Goal: Use online tool/utility: Utilize a website feature to perform a specific function

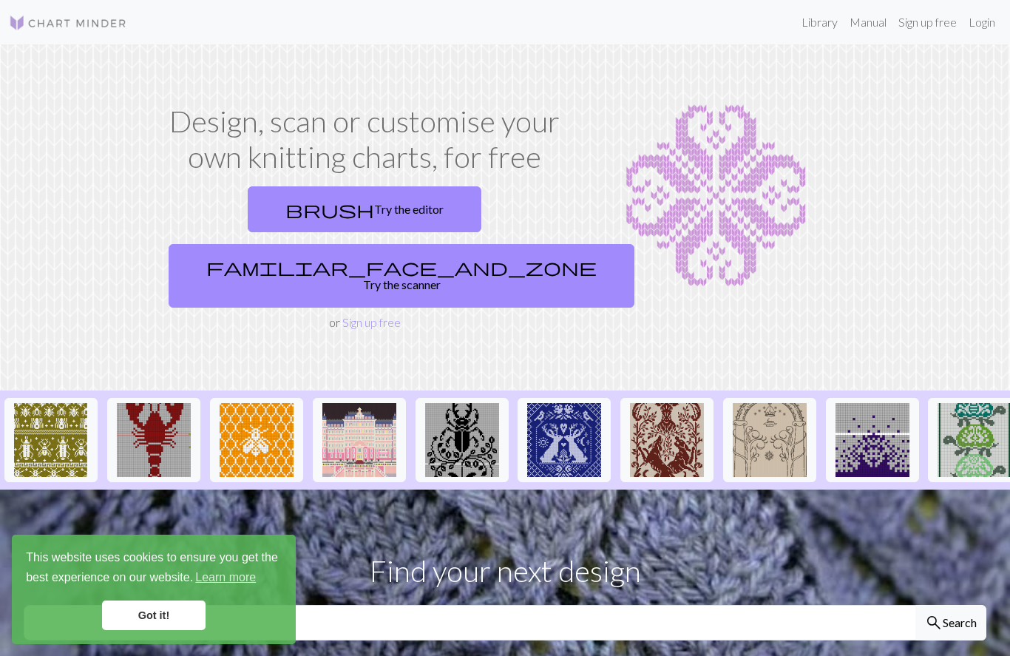
click at [304, 206] on link "brush Try the editor" at bounding box center [365, 209] width 234 height 46
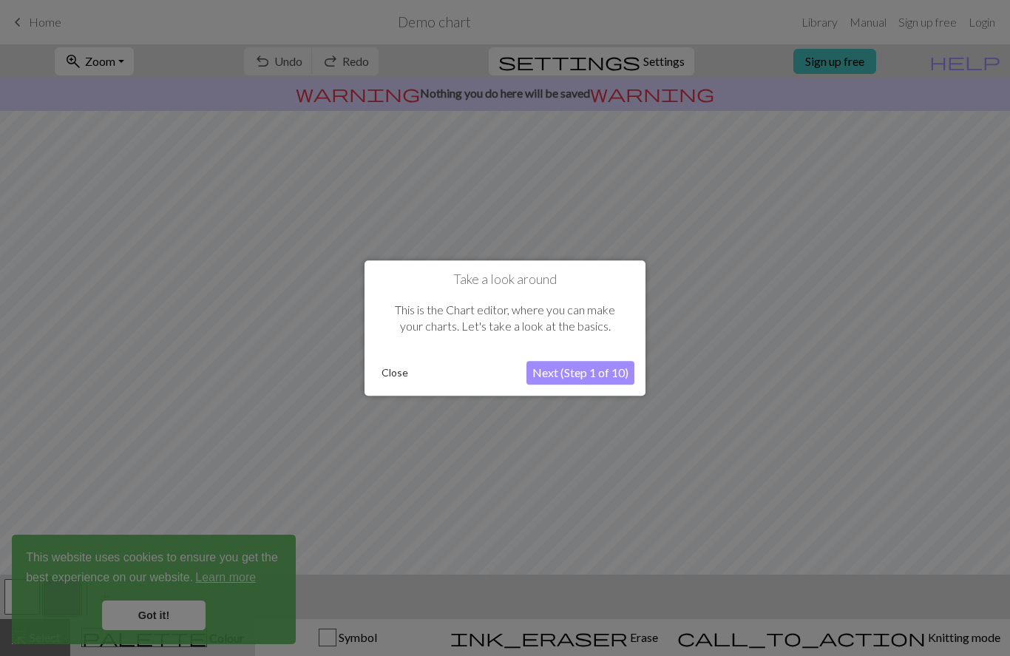
click at [603, 373] on button "Next (Step 1 of 10)" at bounding box center [580, 373] width 108 height 24
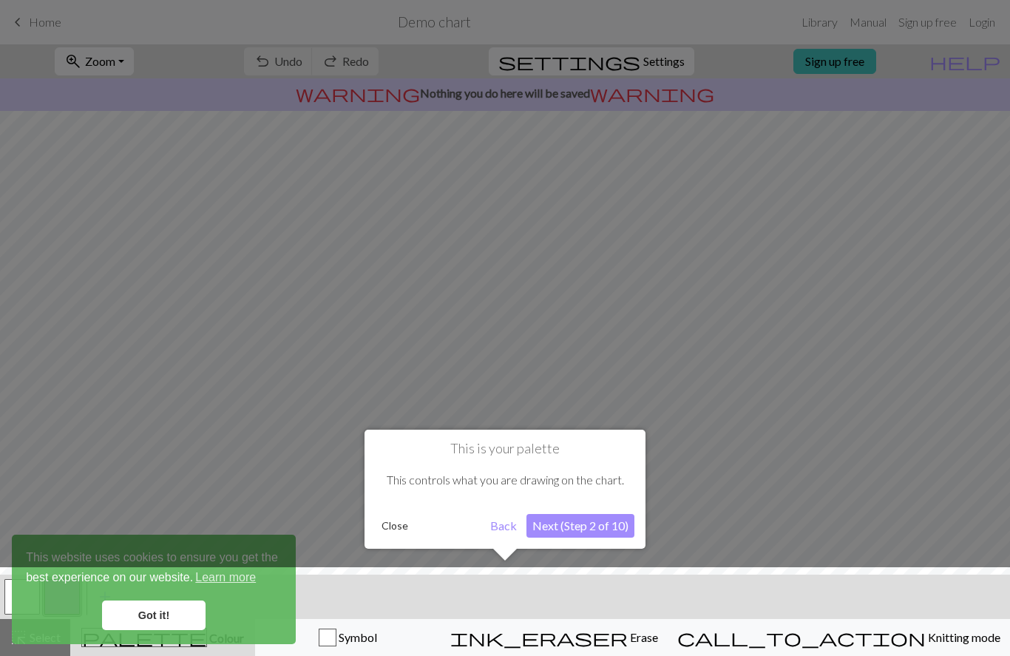
click at [176, 615] on div at bounding box center [505, 615] width 1025 height 96
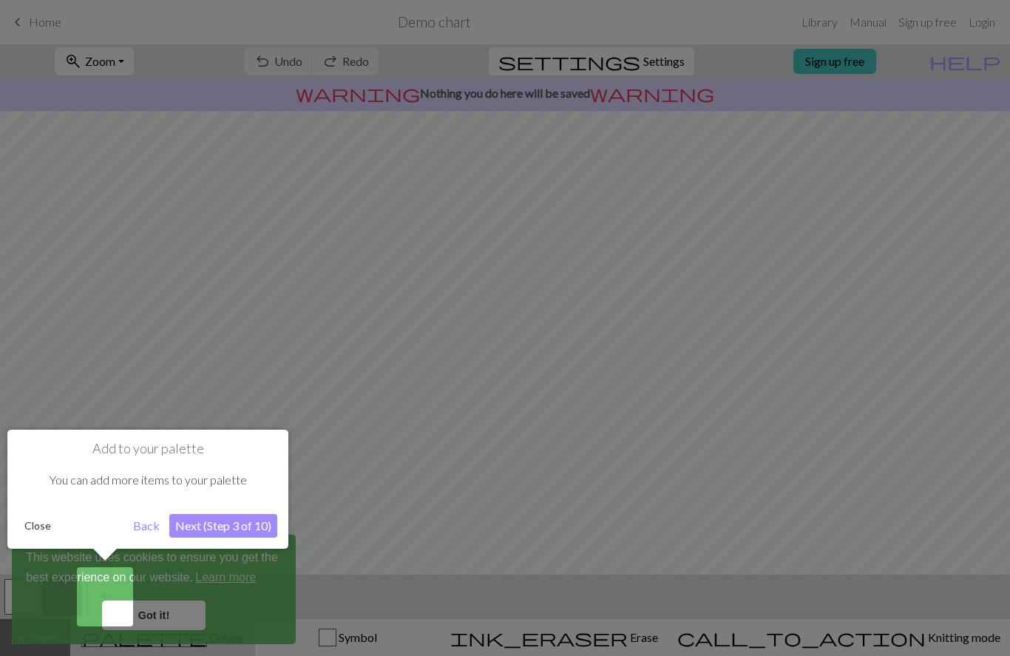
click at [272, 522] on button "Next (Step 3 of 10)" at bounding box center [223, 526] width 108 height 24
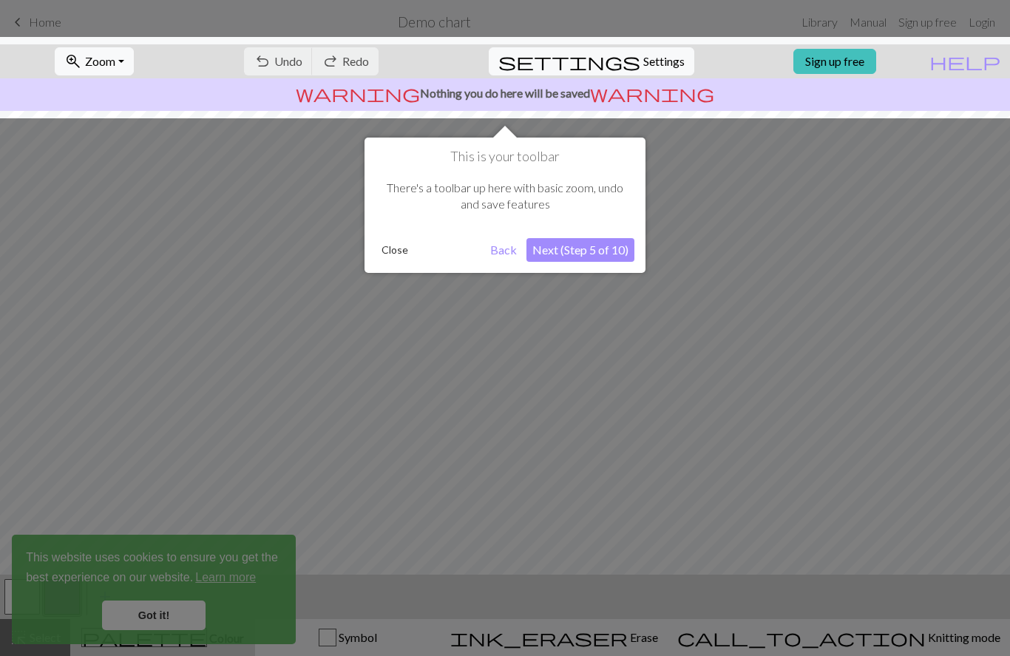
click at [600, 253] on button "Next (Step 5 of 10)" at bounding box center [580, 250] width 108 height 24
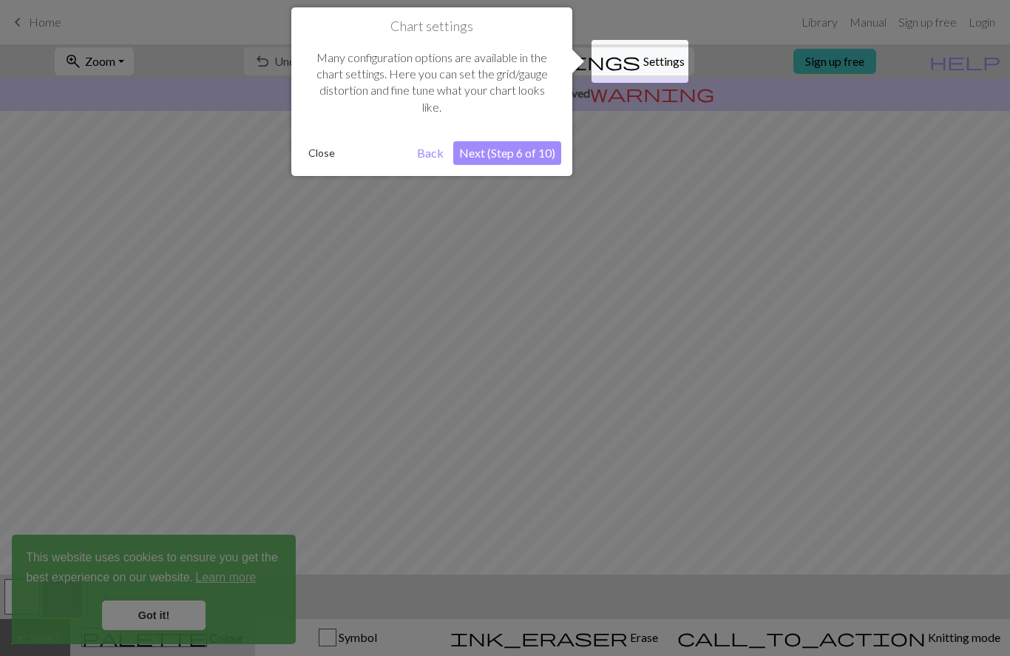
click at [529, 150] on button "Next (Step 6 of 10)" at bounding box center [507, 153] width 108 height 24
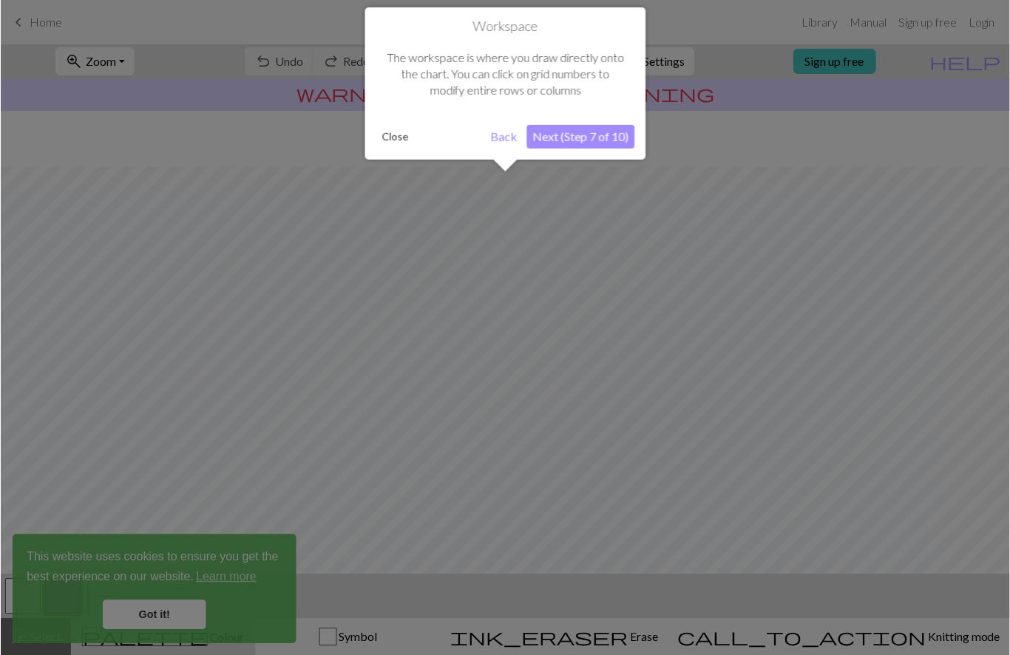
scroll to position [76, 0]
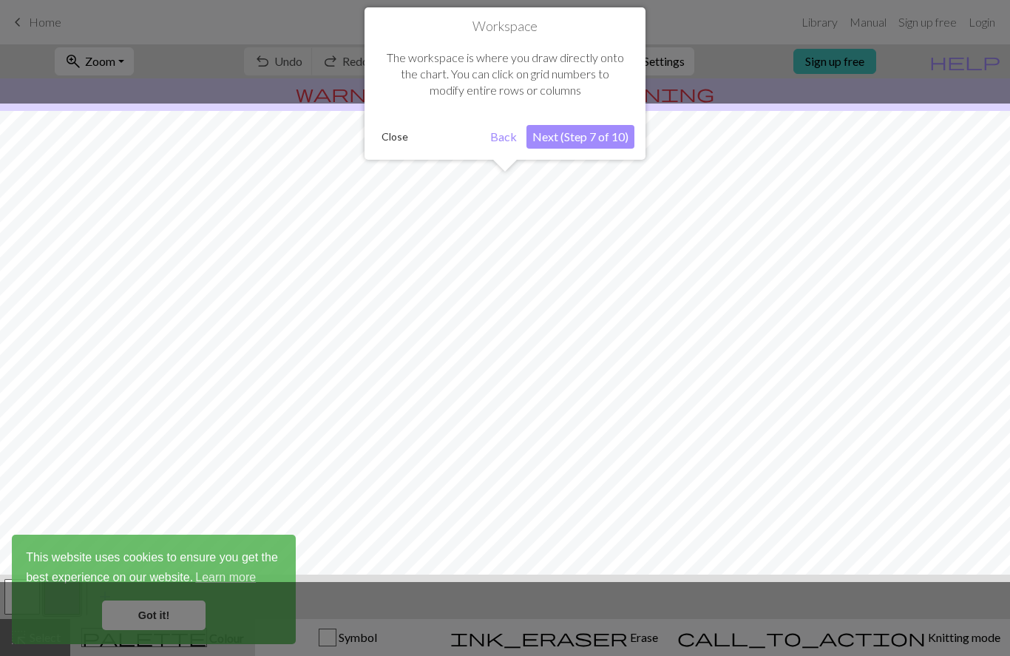
click at [597, 130] on button "Next (Step 7 of 10)" at bounding box center [580, 137] width 108 height 24
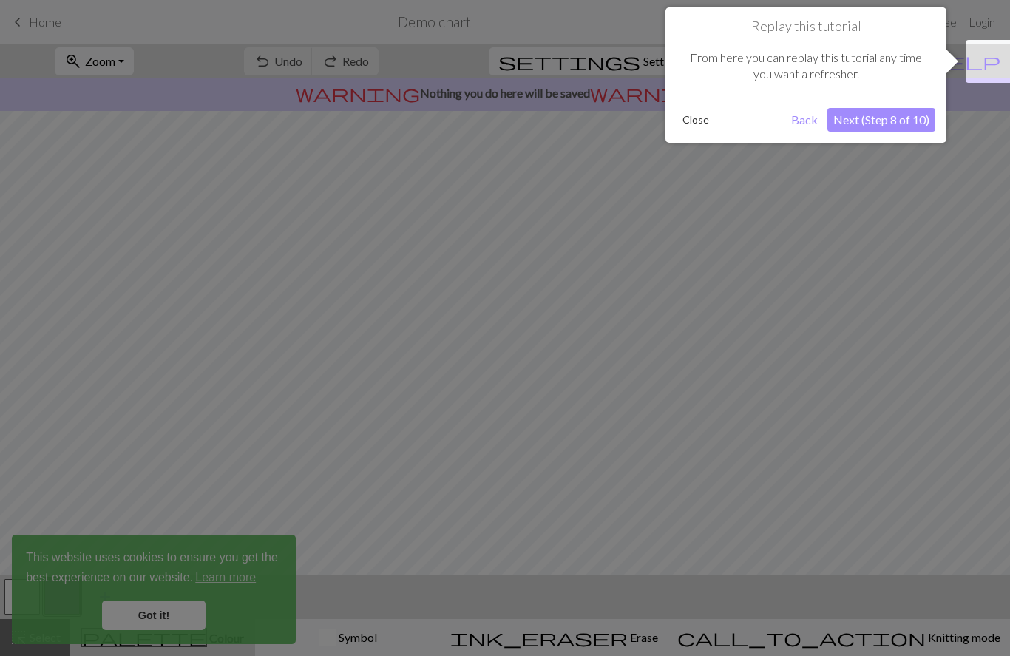
click at [903, 118] on button "Next (Step 8 of 10)" at bounding box center [881, 120] width 108 height 24
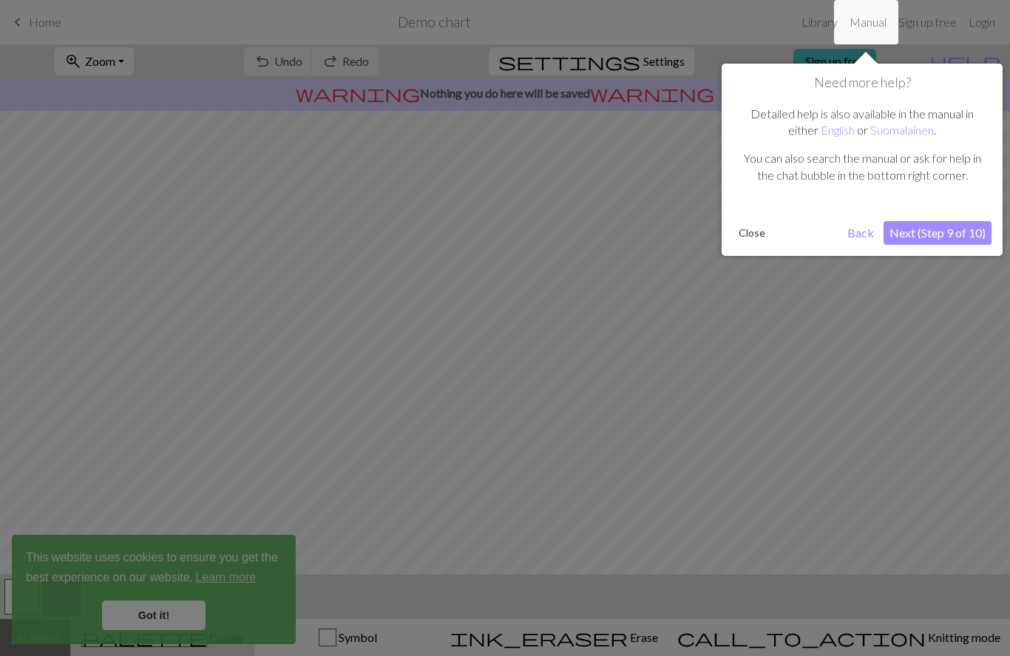
click at [971, 234] on button "Next (Step 9 of 10)" at bounding box center [937, 233] width 108 height 24
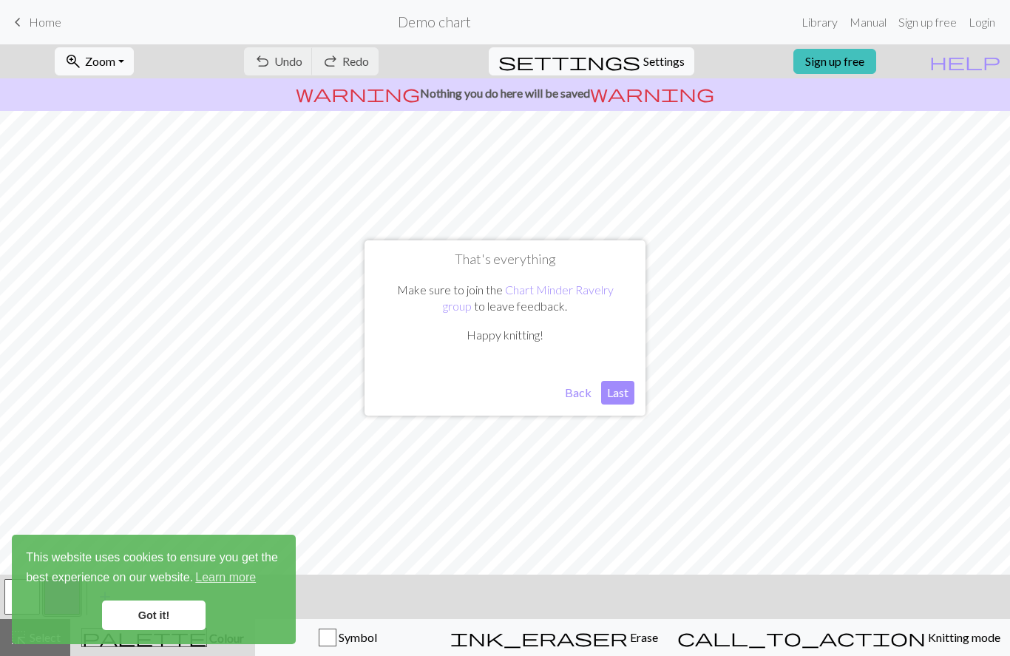
click at [621, 398] on button "Last" at bounding box center [617, 393] width 33 height 24
click at [656, 68] on span "Settings" at bounding box center [663, 61] width 41 height 18
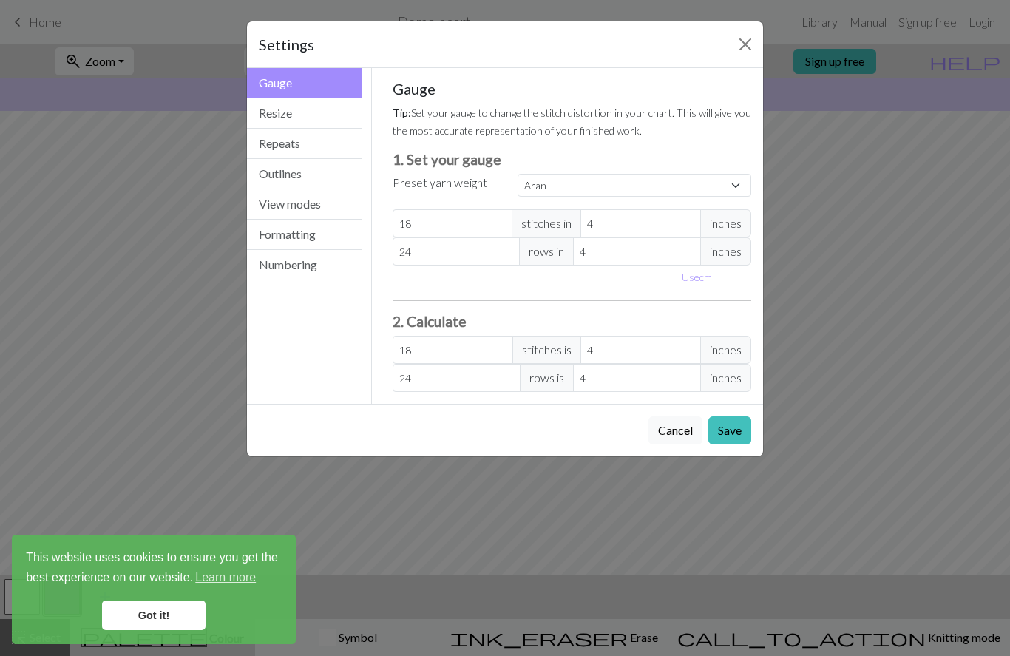
click at [580, 180] on select "Custom Square Lace Light Fingering Fingering Sport Double knit Worsted Aran Bul…" at bounding box center [634, 185] width 234 height 23
select select "fingering"
type input "28"
type input "36"
type input "28"
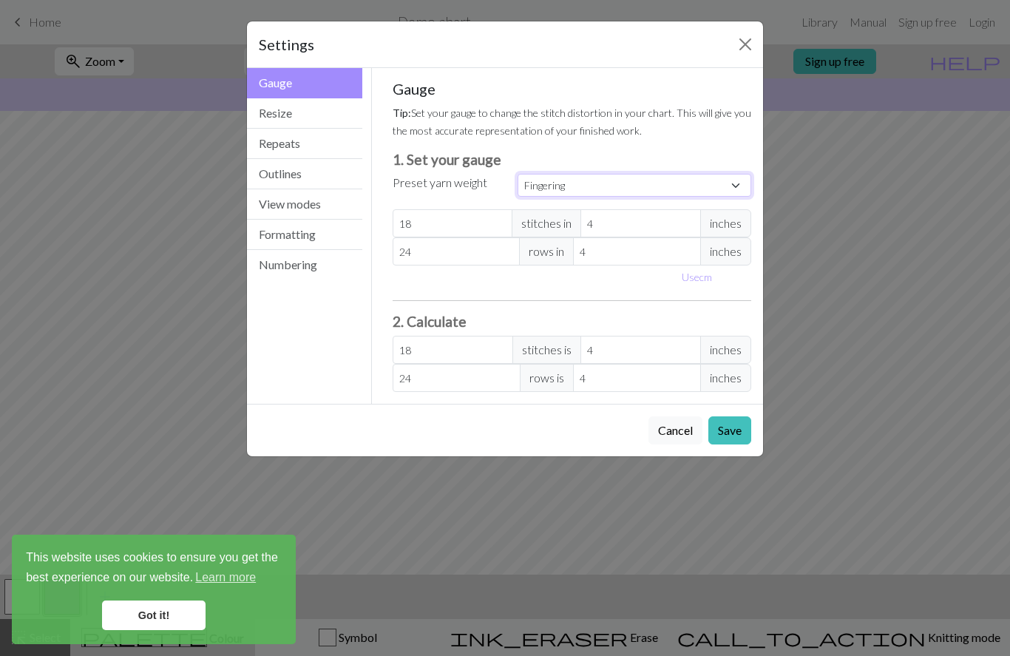
type input "36"
click at [617, 218] on input "4" at bounding box center [640, 223] width 120 height 28
type input "1"
type input "112"
type input "10"
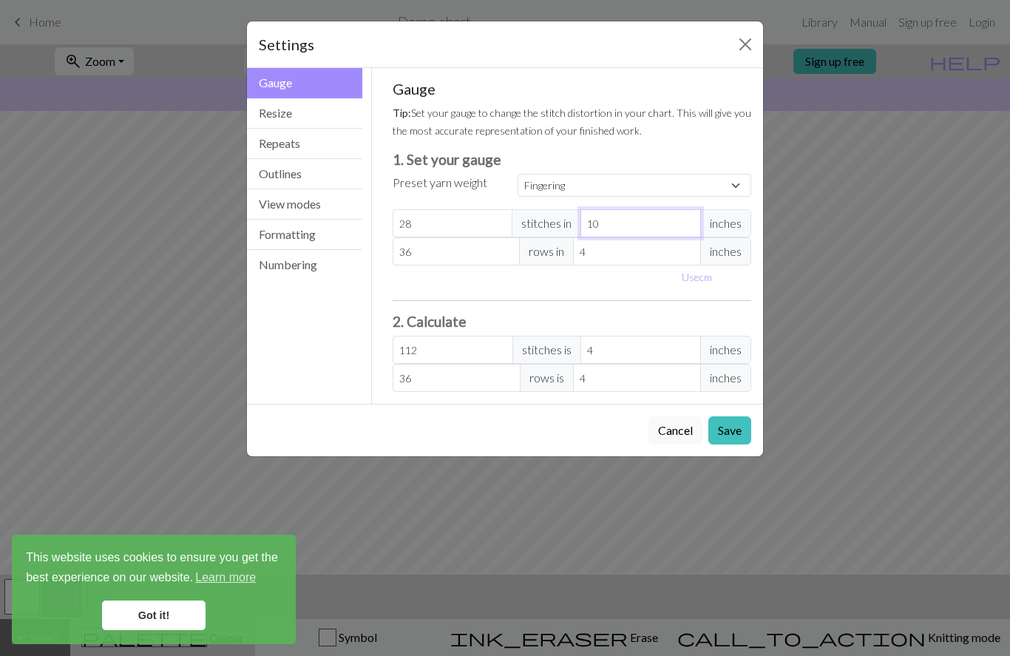
type input "11.2"
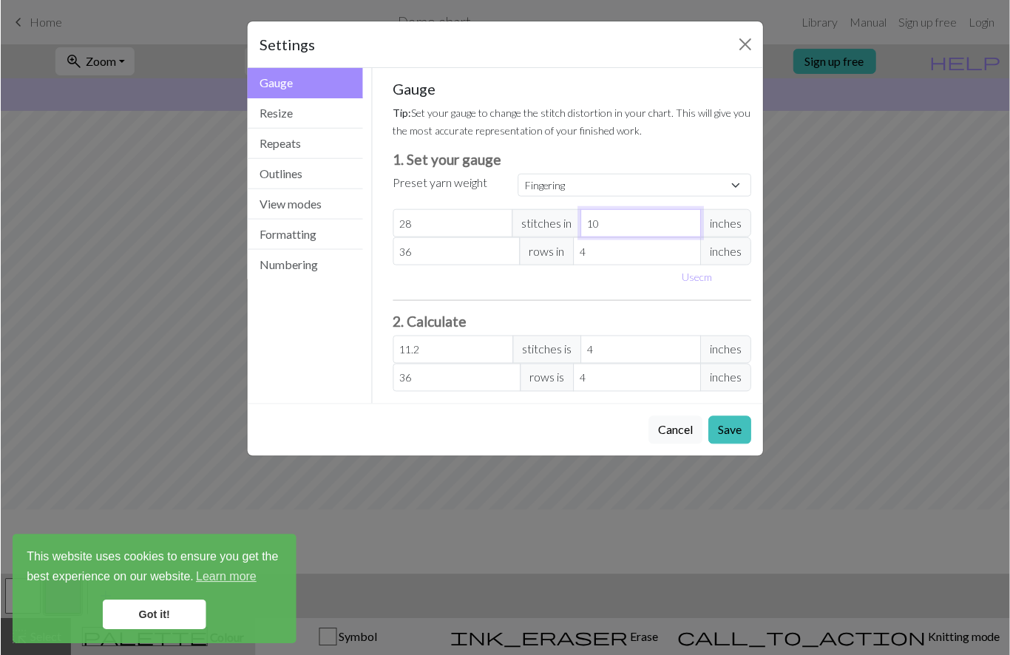
scroll to position [12, 0]
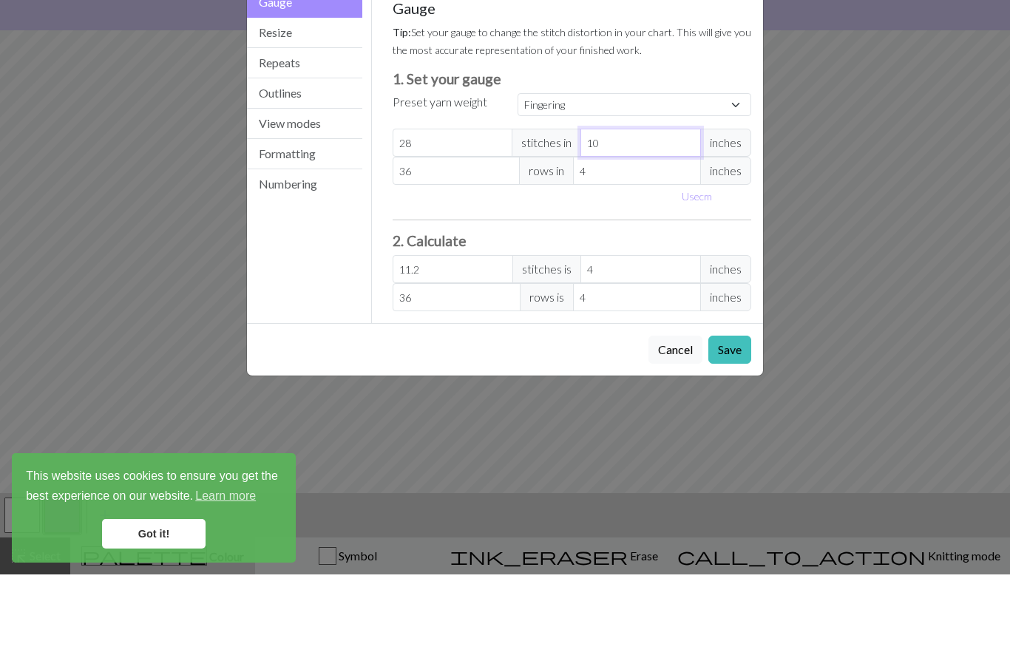
type input "10"
click at [634, 237] on input "4" at bounding box center [637, 251] width 128 height 28
type input "1"
type input "144"
type input "10"
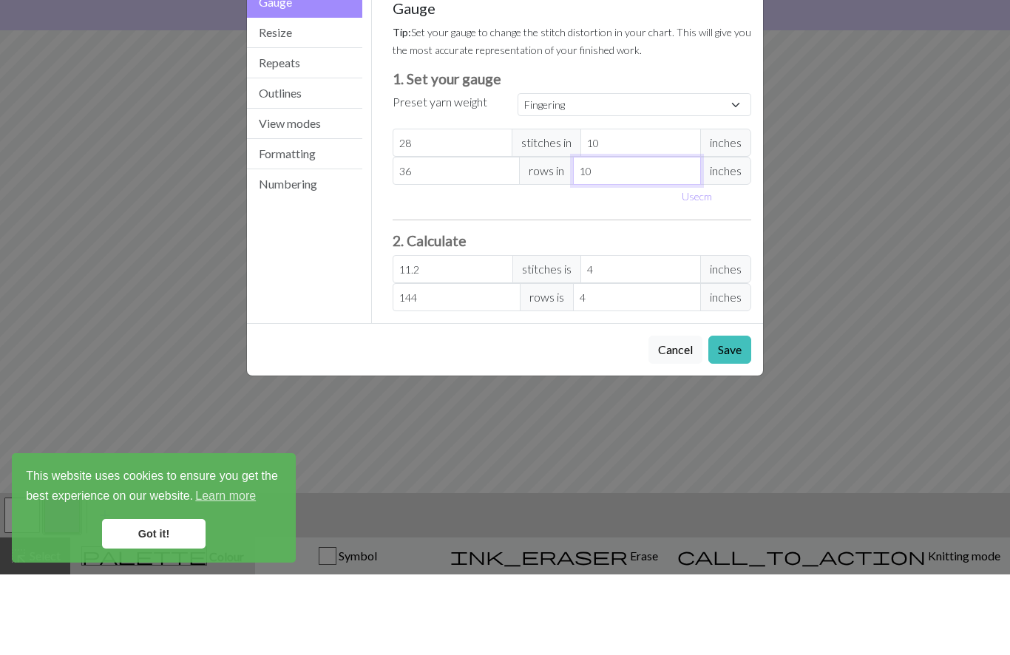
type input "14.4"
type input "10"
click at [444, 209] on input "28" at bounding box center [453, 223] width 120 height 28
type input "2"
type input "0.8"
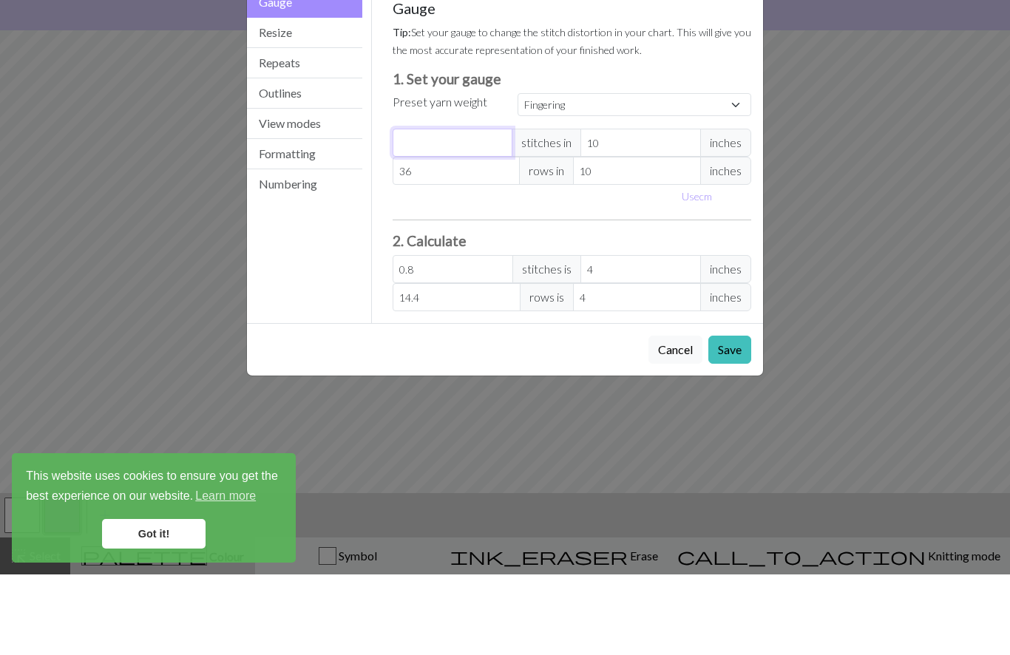
type input "0"
type input "3"
type input "1.2"
type input "30"
type input "12"
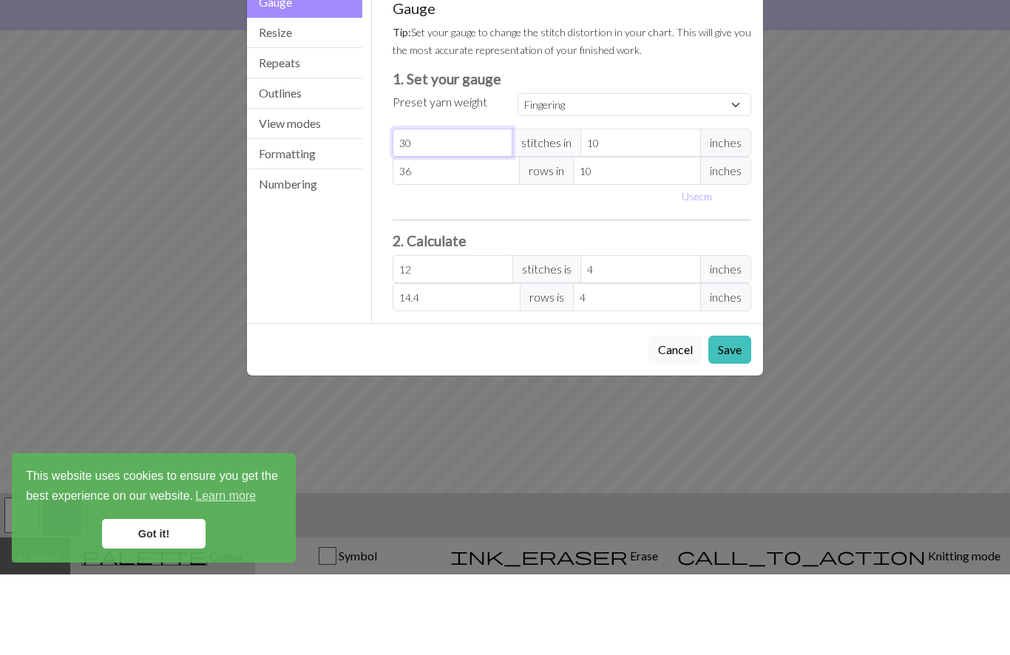
type input "30"
click at [449, 237] on input "36" at bounding box center [457, 251] width 128 height 28
type input "3"
type input "1.2"
type input "0"
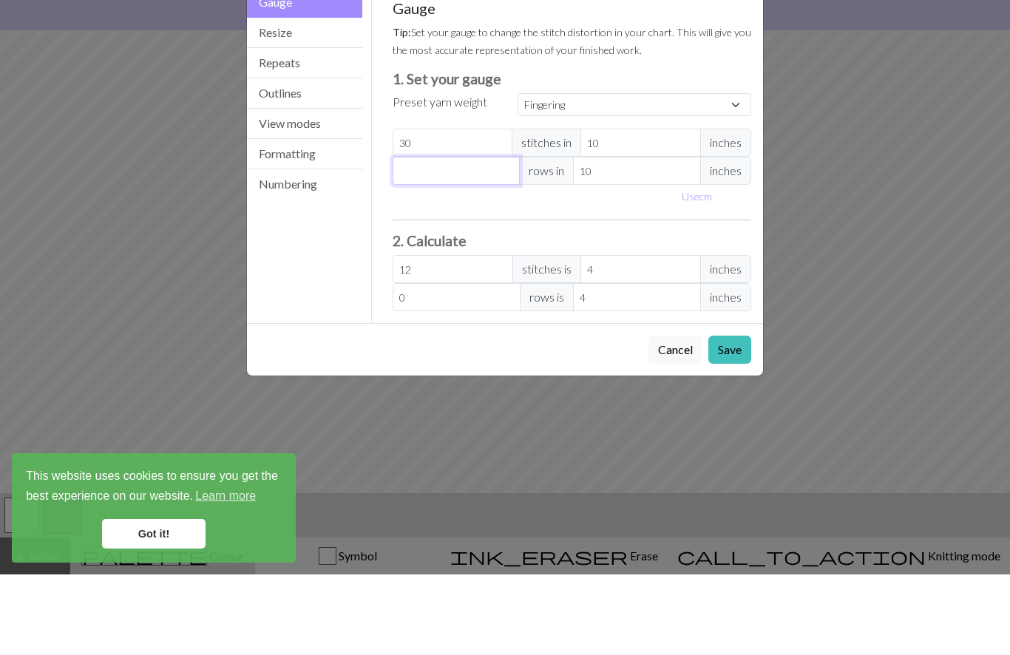
type input "4"
type input "1.6"
type input "42"
type input "16.8"
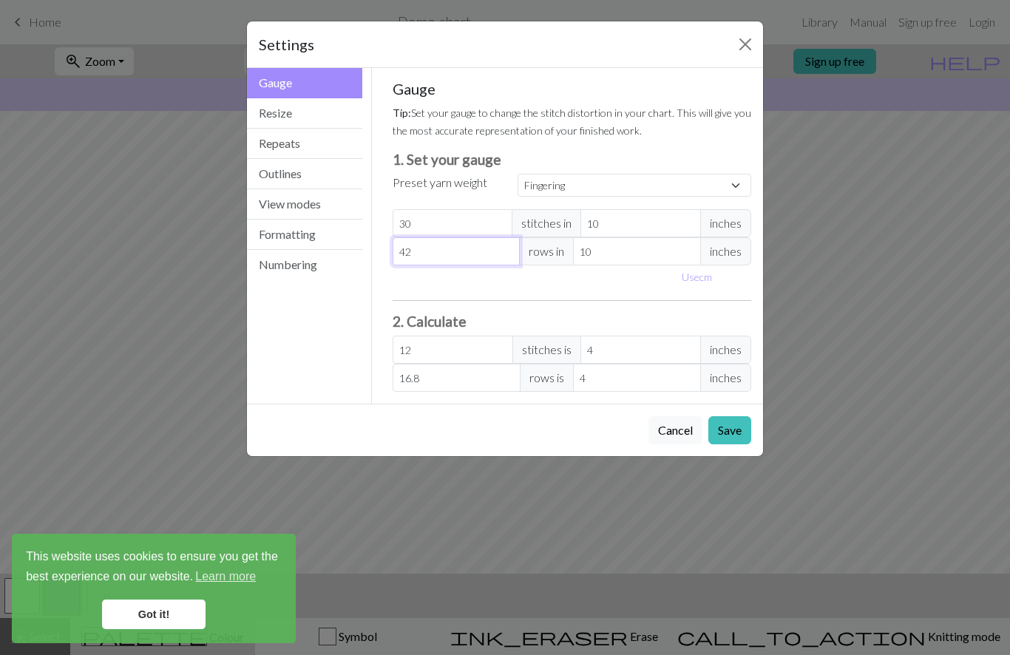
type input "42"
click at [699, 285] on button "Use cm" at bounding box center [697, 276] width 44 height 23
type input "25.4"
type input "10.16"
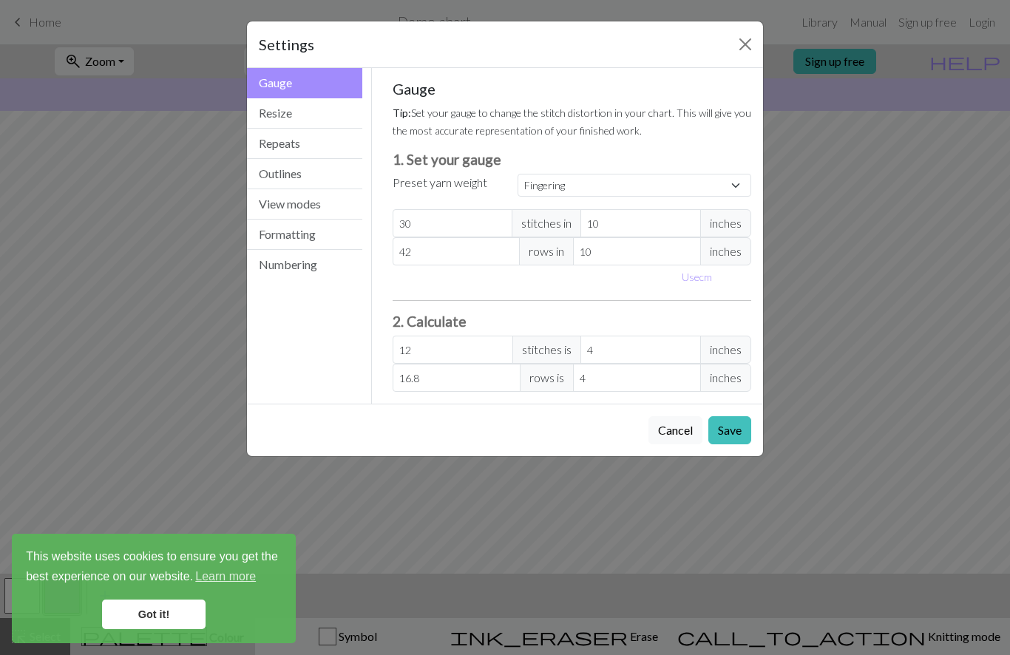
type input "10.16"
click at [659, 233] on input "25.4" at bounding box center [652, 223] width 129 height 28
type input "25"
type input "12.19"
type input "2"
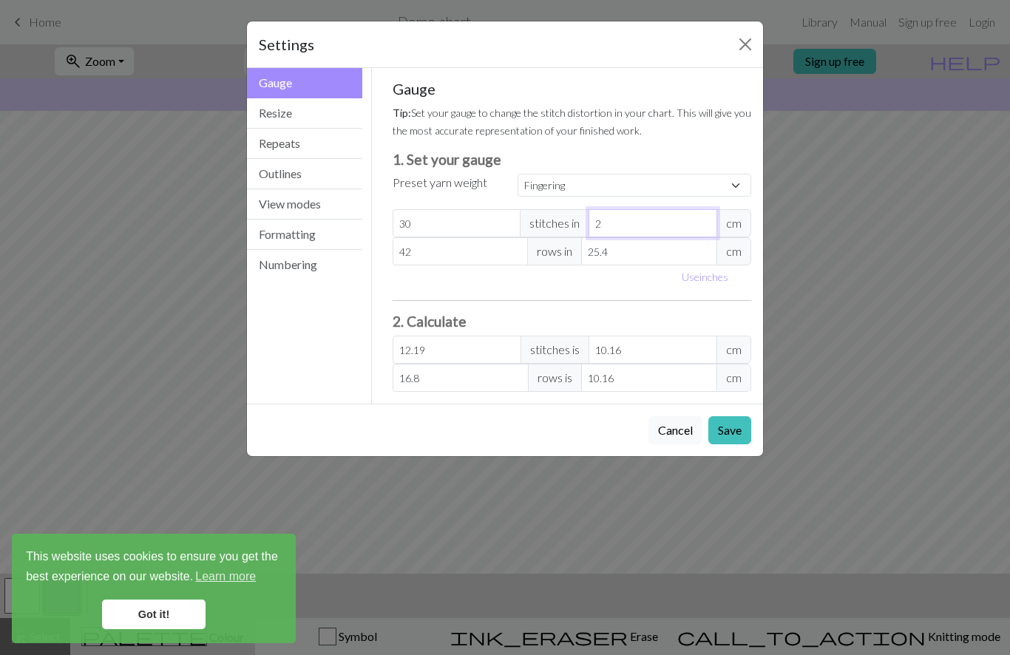
type input "152.4"
type input "1"
type input "304.8"
type input "10"
type input "30.48"
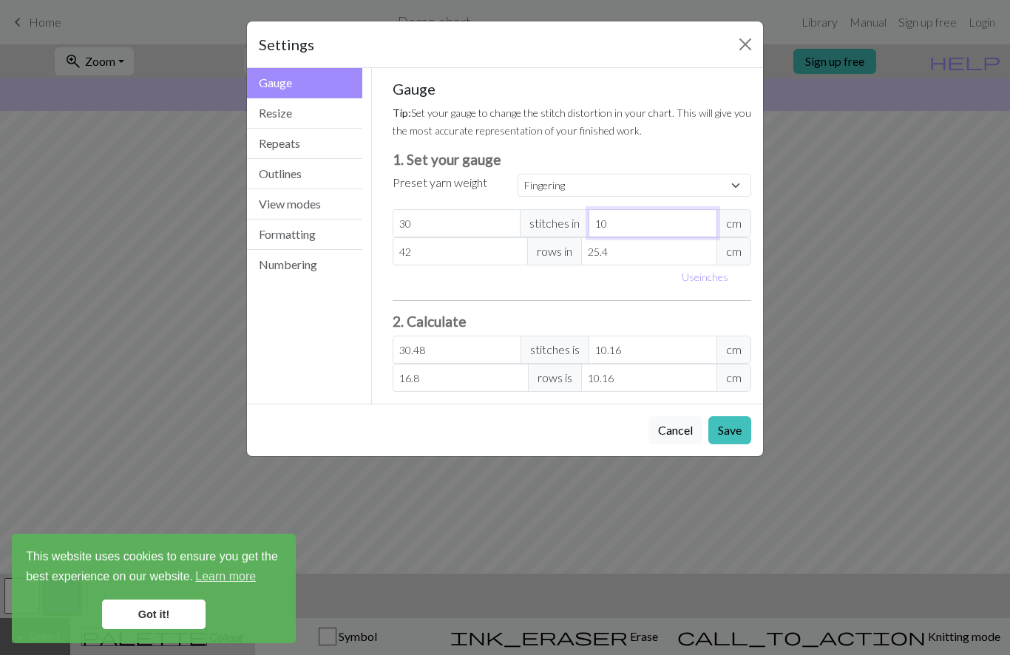
type input "10"
click at [667, 263] on input "25.4" at bounding box center [649, 251] width 136 height 28
type input "25"
type input "17.07"
type input "2"
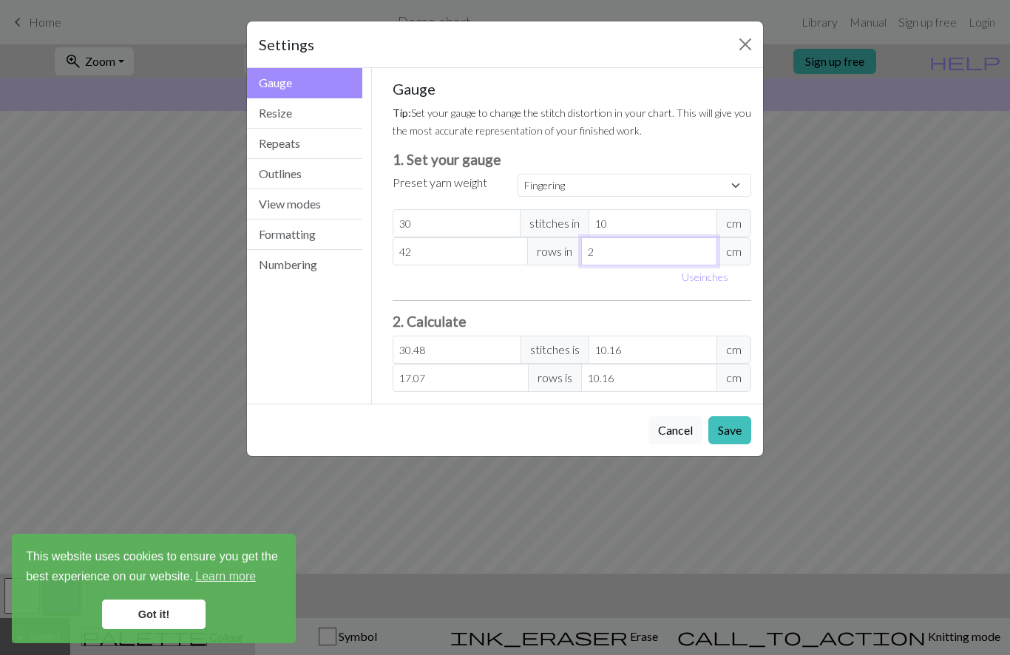
type input "213.36"
type input "1"
type input "426.72"
type input "10"
type input "42.67"
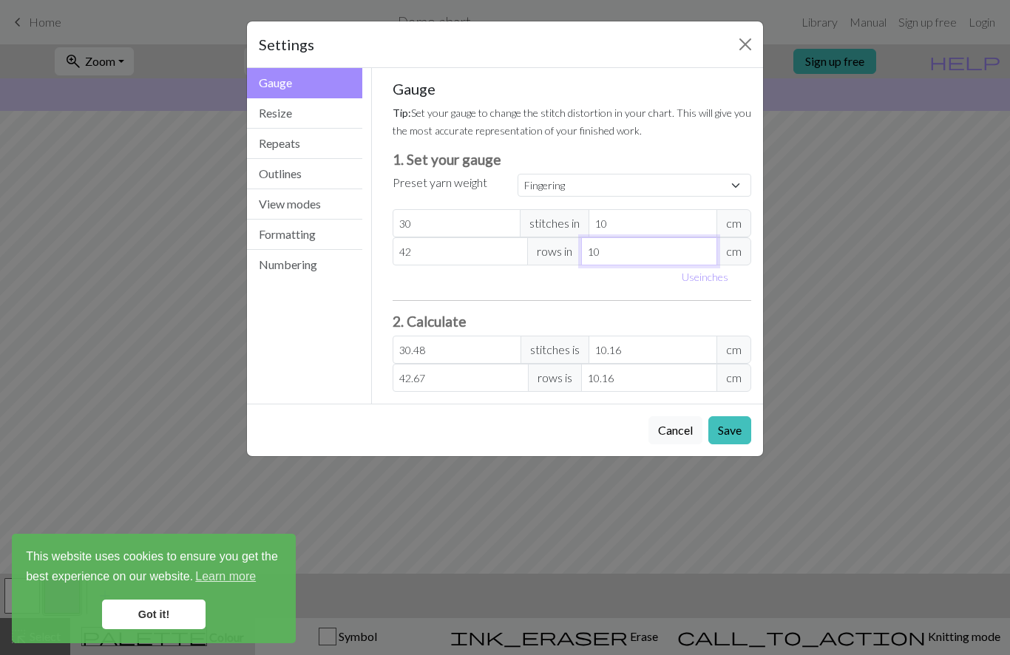
type input "10"
click at [733, 434] on button "Save" at bounding box center [729, 430] width 43 height 28
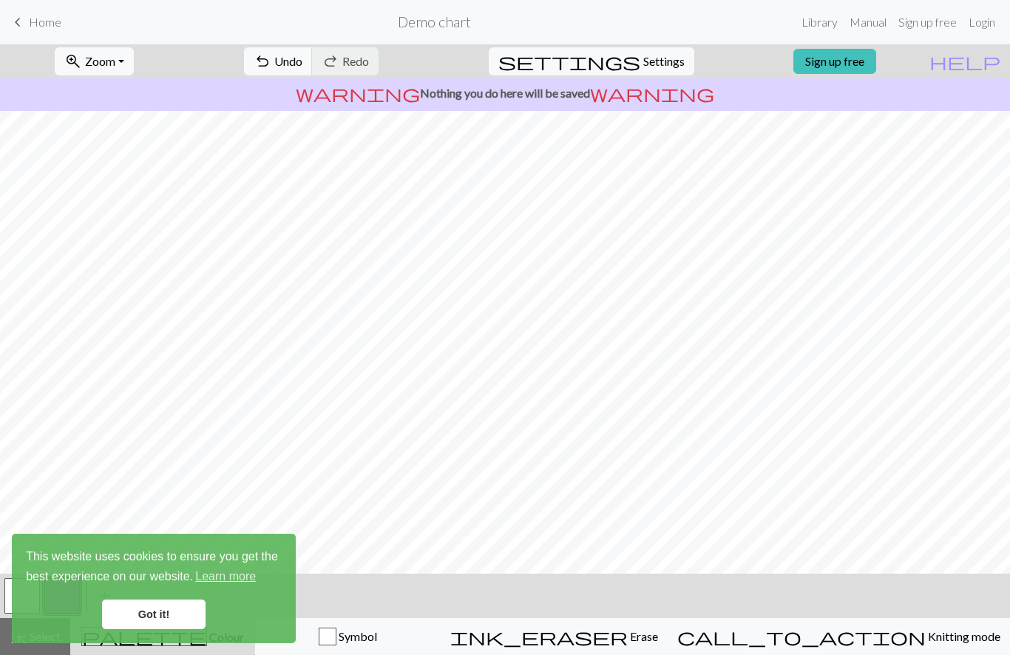
click at [154, 601] on link "Got it!" at bounding box center [153, 615] width 103 height 30
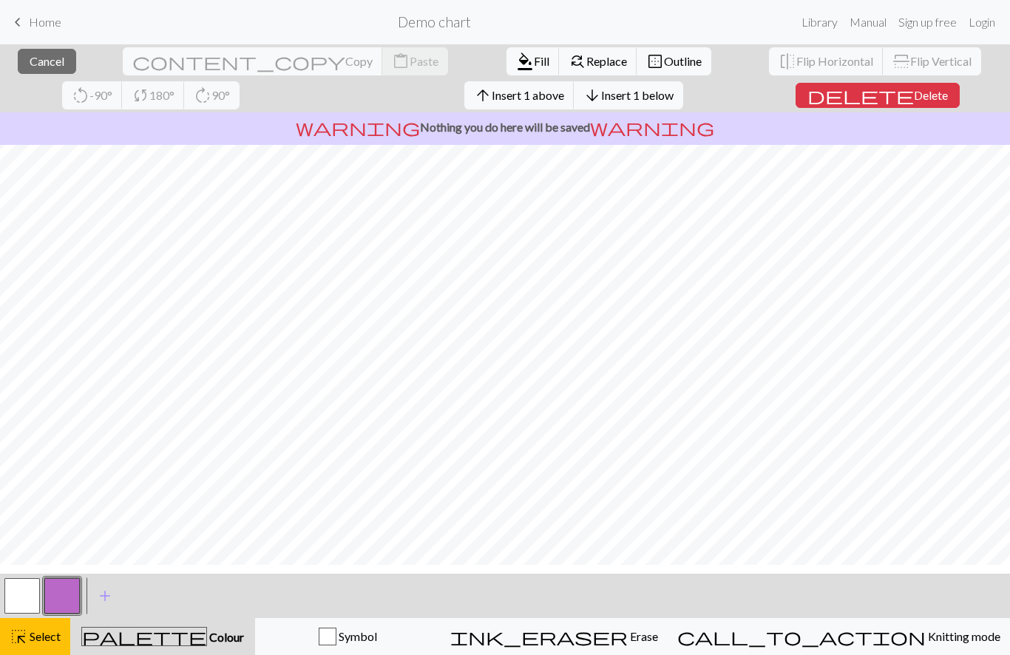
scroll to position [6, 0]
click at [26, 600] on button "button" at bounding box center [21, 595] width 35 height 35
click at [27, 588] on button "button" at bounding box center [21, 595] width 35 height 35
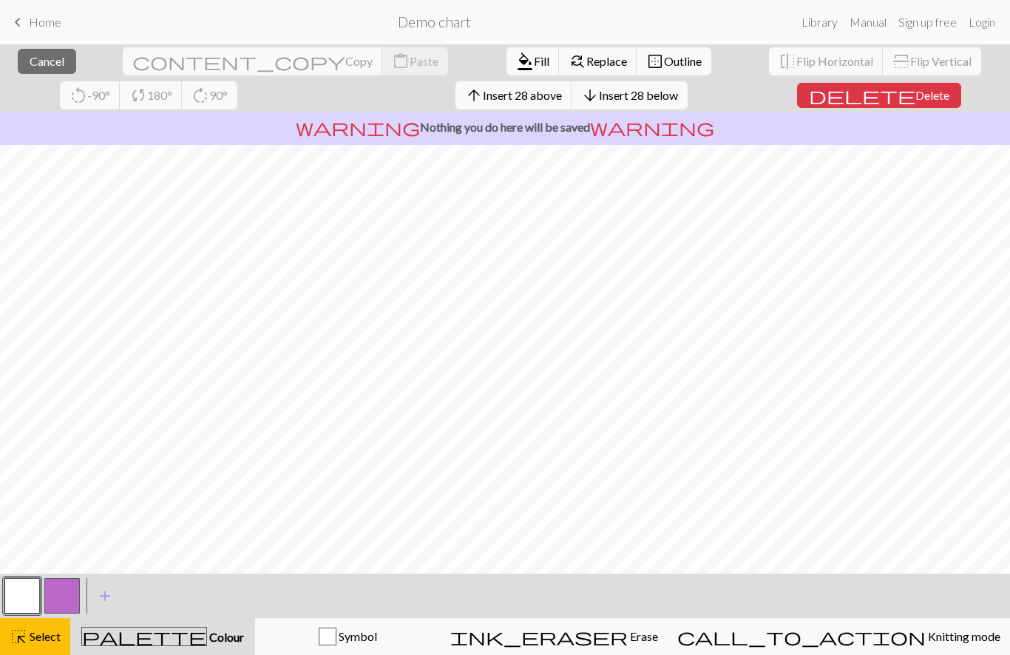
click at [628, 636] on span "ink_eraser" at bounding box center [538, 636] width 177 height 21
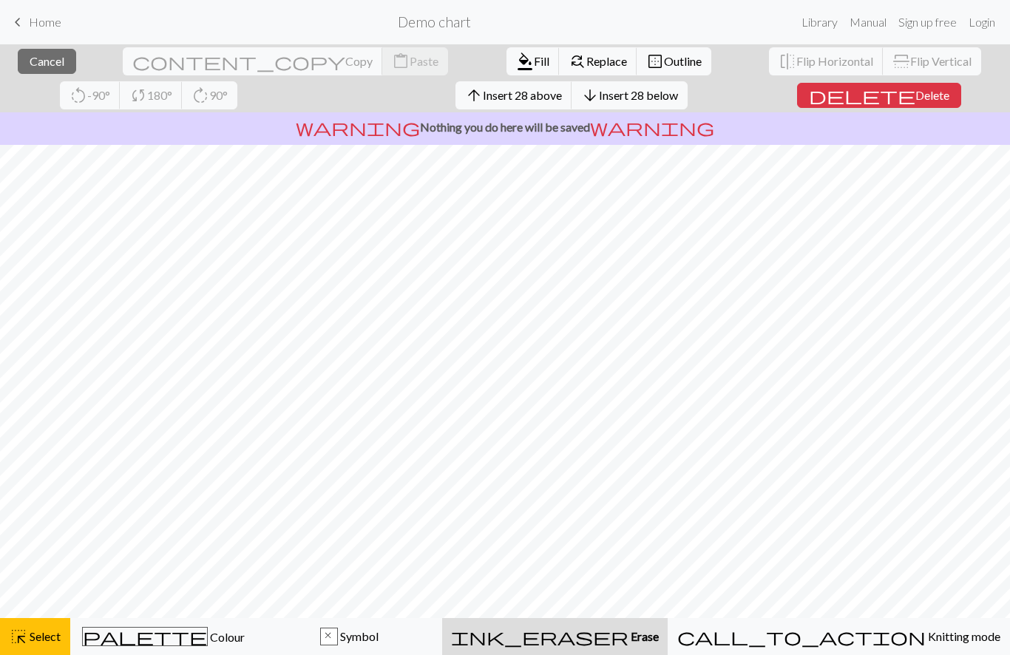
click at [650, 637] on span "Erase" at bounding box center [643, 636] width 30 height 14
click at [656, 633] on span "Erase" at bounding box center [643, 636] width 30 height 14
click at [655, 633] on span "Erase" at bounding box center [643, 636] width 30 height 14
click at [654, 636] on span "Erase" at bounding box center [643, 636] width 30 height 14
click at [915, 92] on span "Delete" at bounding box center [932, 95] width 34 height 14
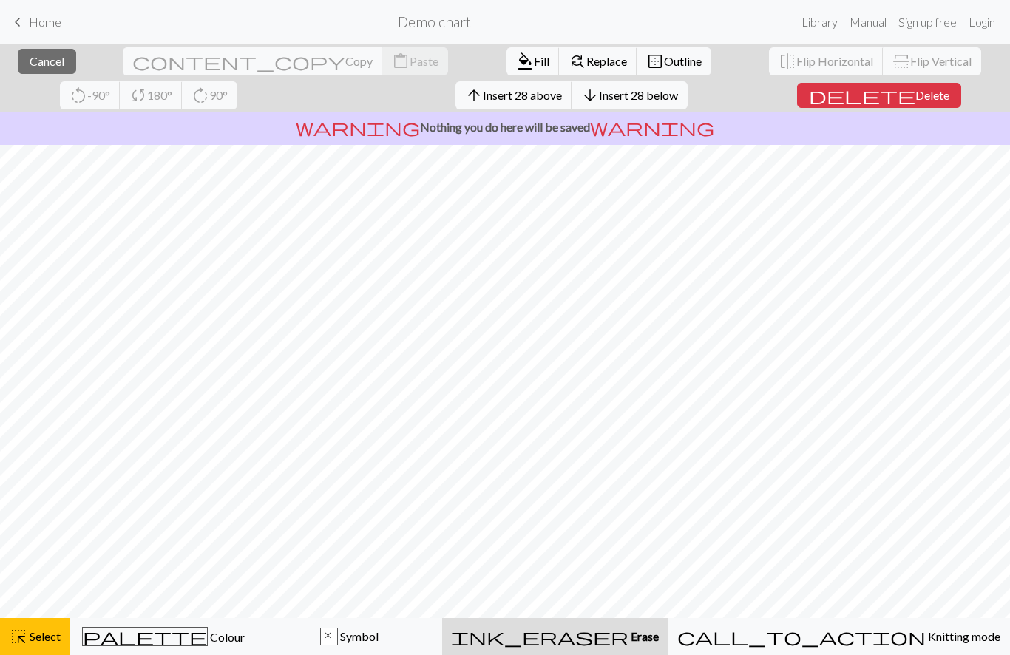
scroll to position [0, 0]
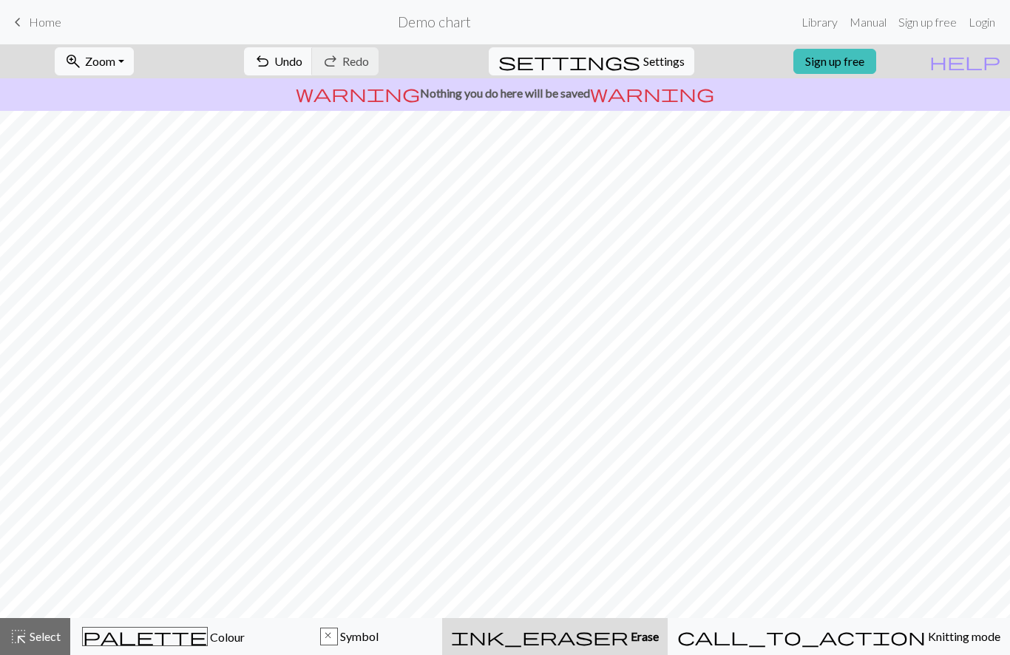
click at [313, 71] on button "undo Undo Undo" at bounding box center [278, 61] width 69 height 28
click at [302, 64] on span "Undo" at bounding box center [288, 61] width 28 height 14
click at [313, 71] on button "undo Undo Undo" at bounding box center [278, 61] width 69 height 28
click at [208, 630] on span "Colour" at bounding box center [226, 637] width 37 height 14
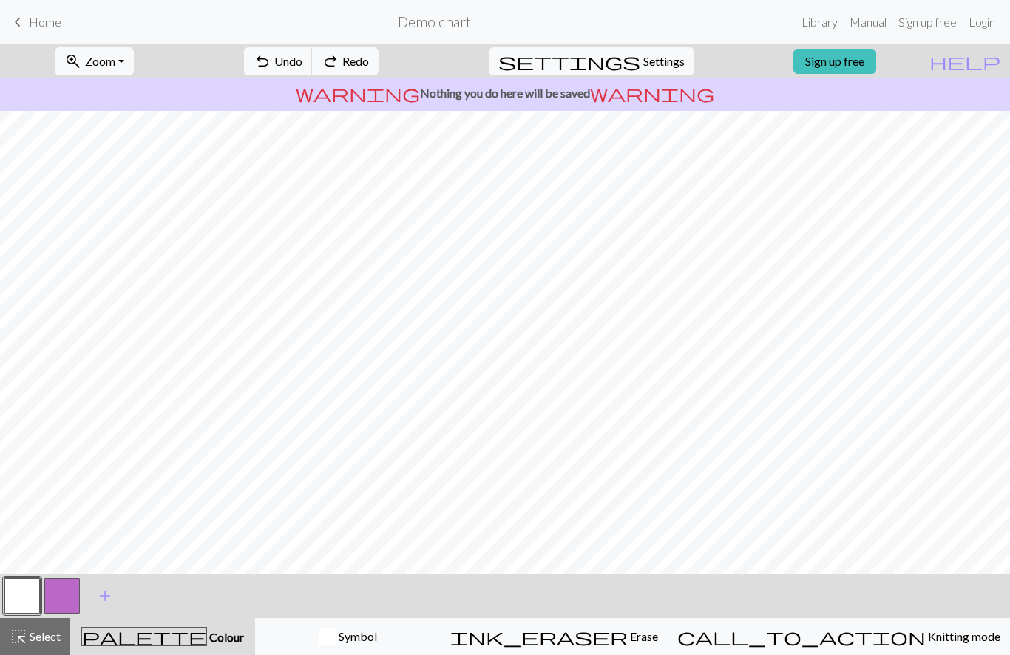
click at [24, 594] on button "button" at bounding box center [21, 595] width 35 height 35
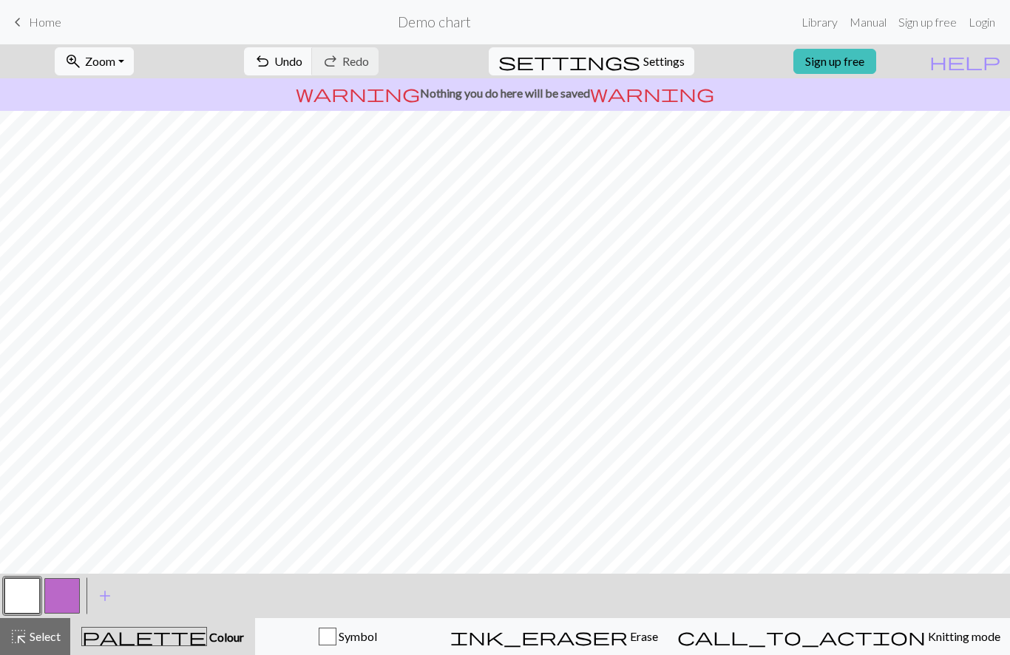
click at [614, 639] on div "ink_eraser Erase Erase" at bounding box center [554, 637] width 208 height 18
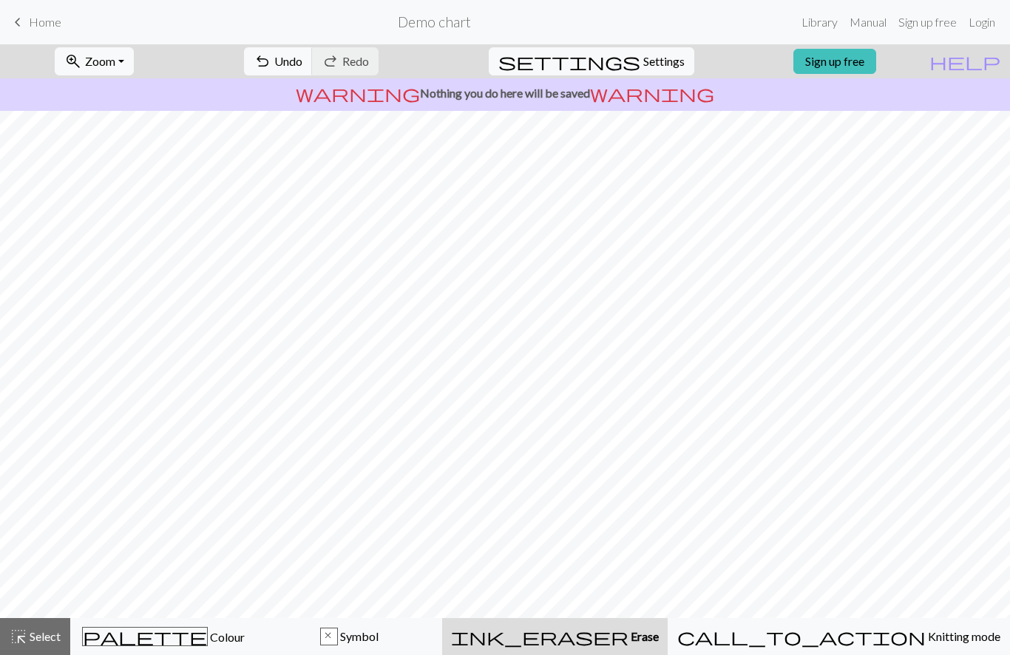
click at [208, 639] on span "Colour" at bounding box center [226, 637] width 37 height 14
